Goal: Information Seeking & Learning: Understand process/instructions

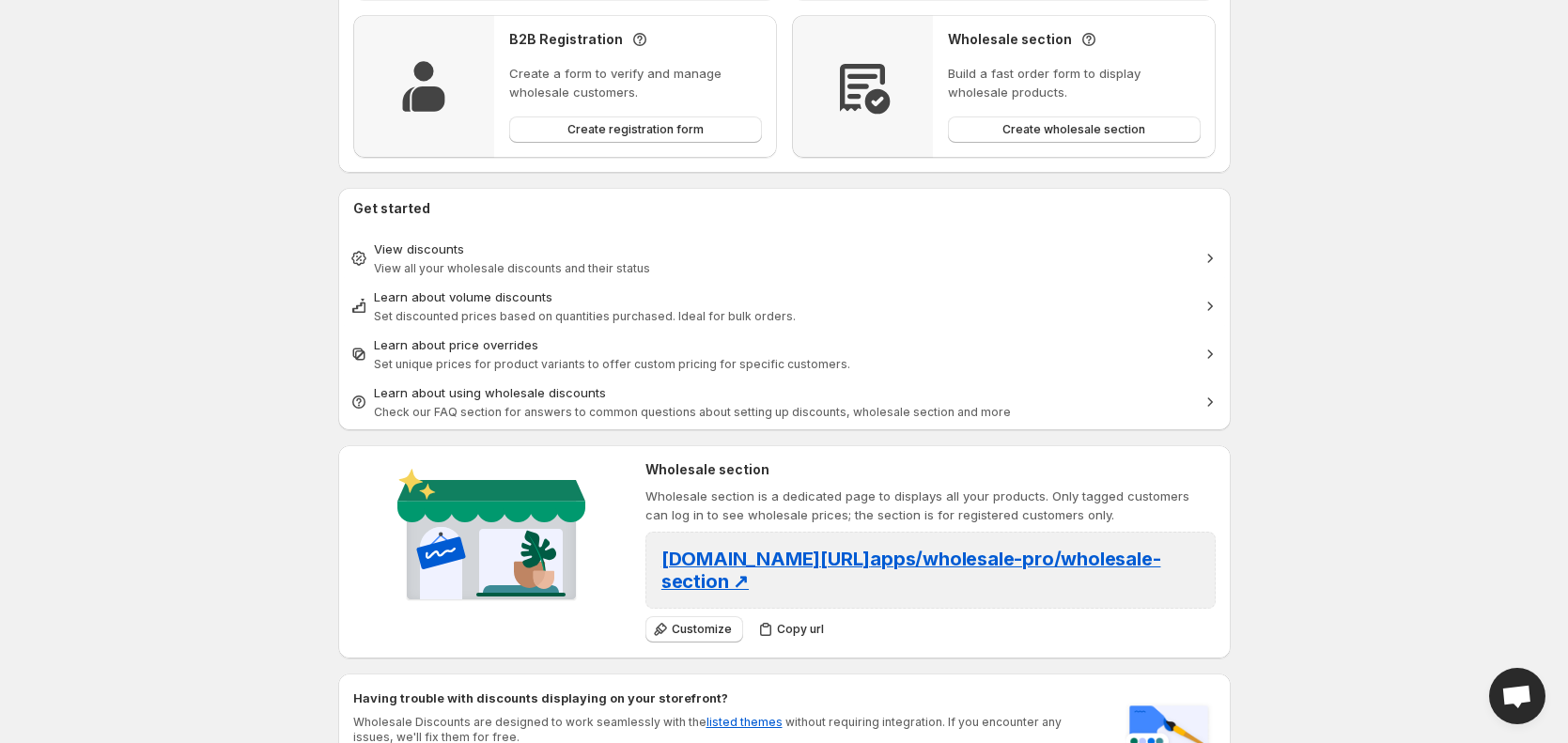
scroll to position [716, 0]
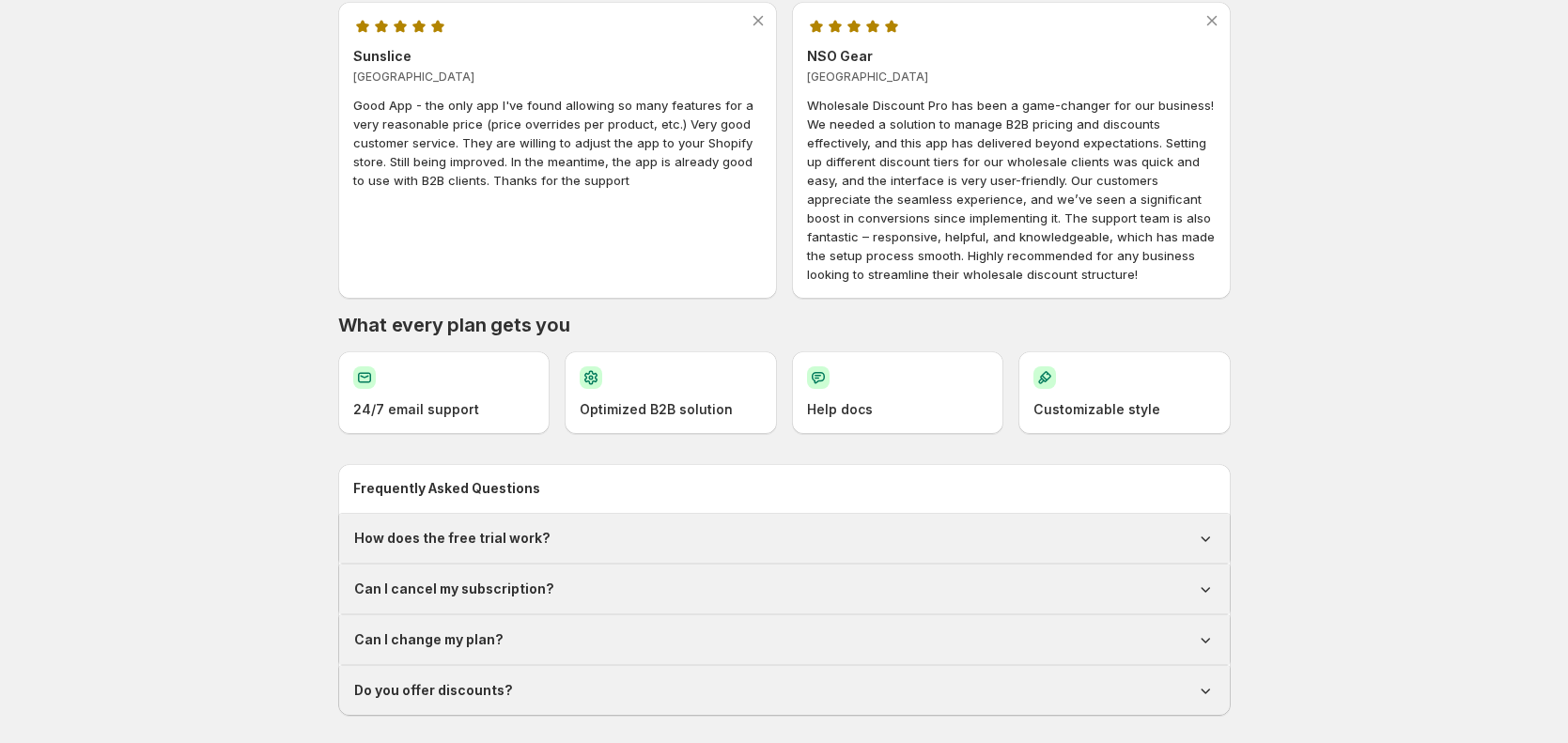
scroll to position [801, 0]
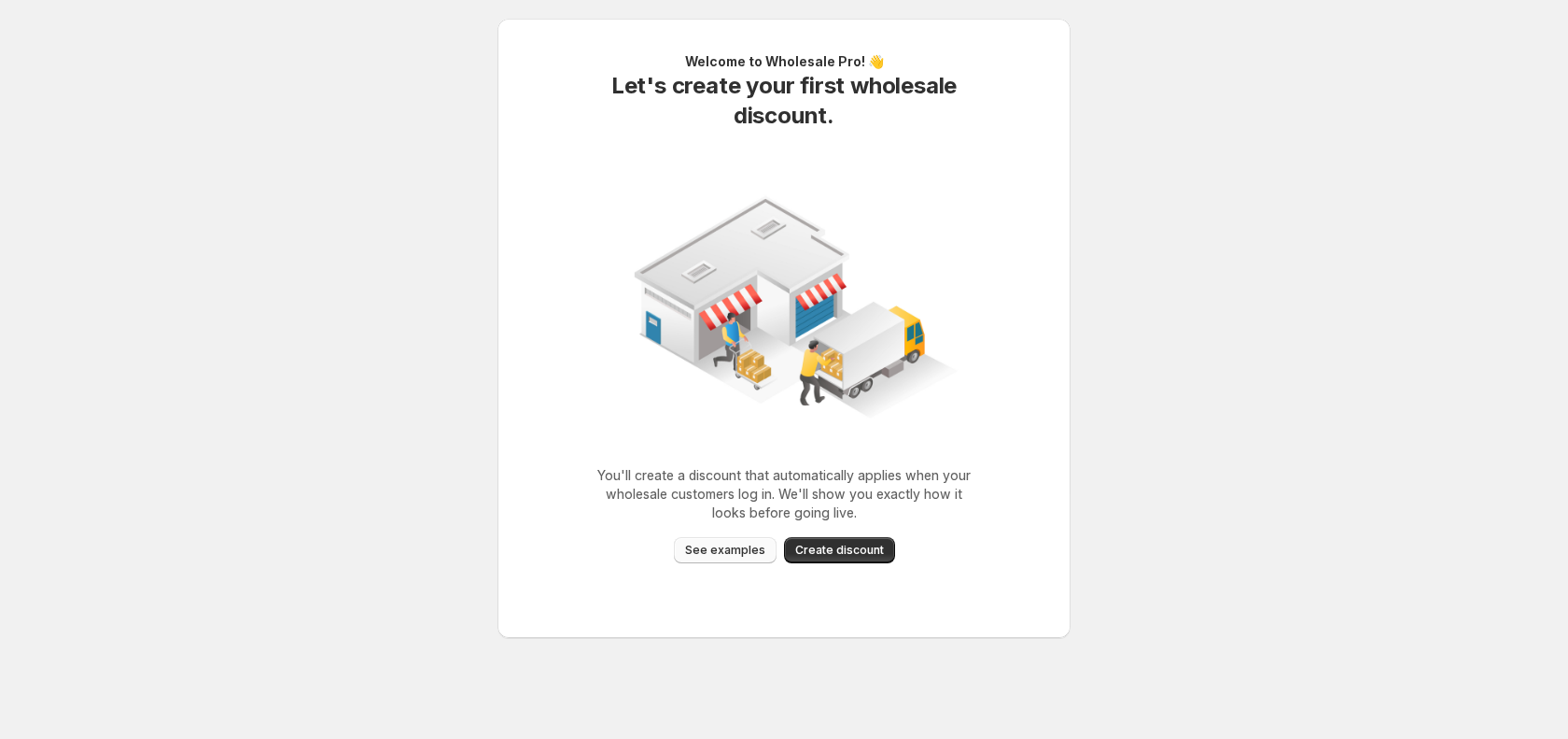
click at [717, 560] on button "See examples" at bounding box center [725, 549] width 103 height 26
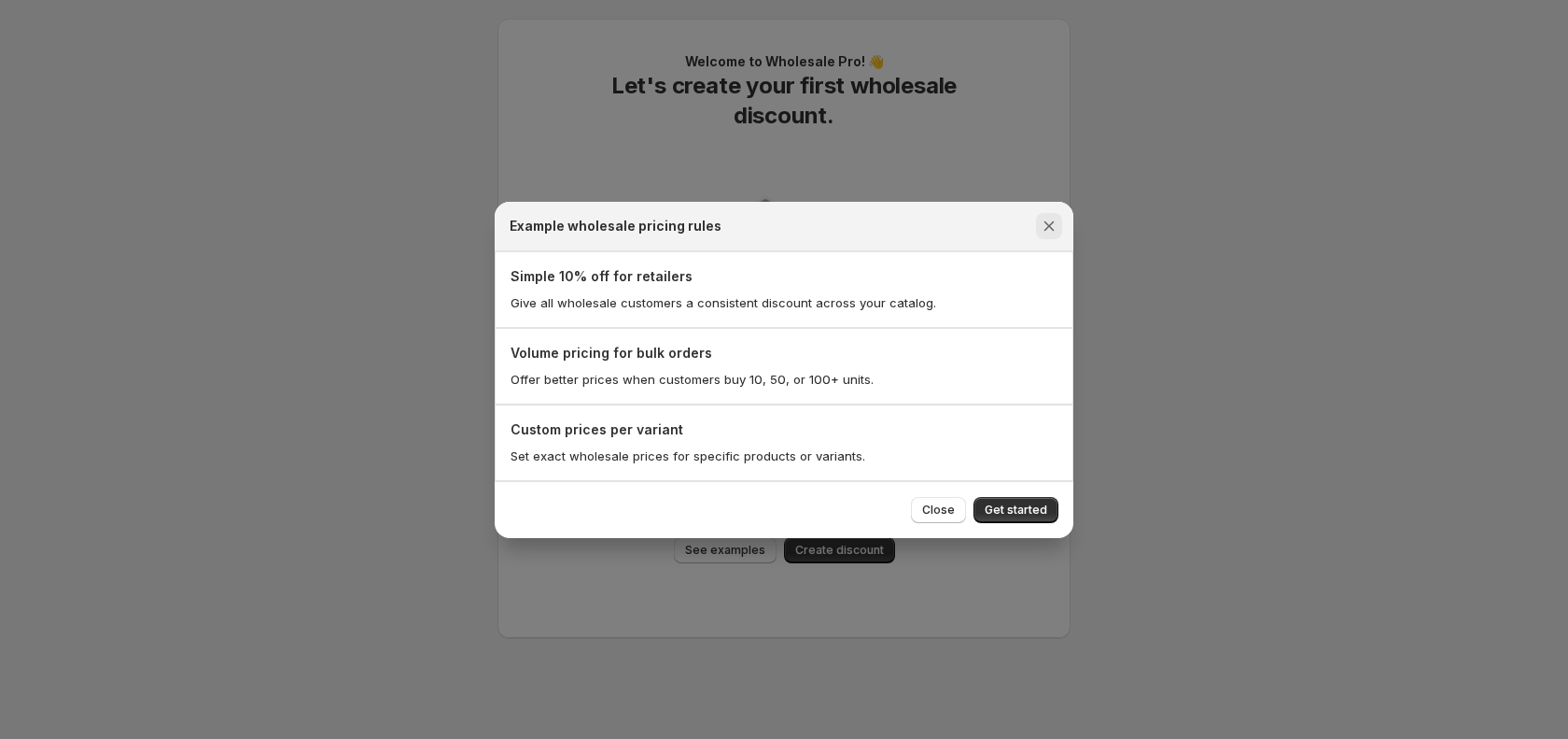
click at [1044, 226] on icon "Close" at bounding box center [1049, 226] width 18 height 18
